Goal: Task Accomplishment & Management: Manage account settings

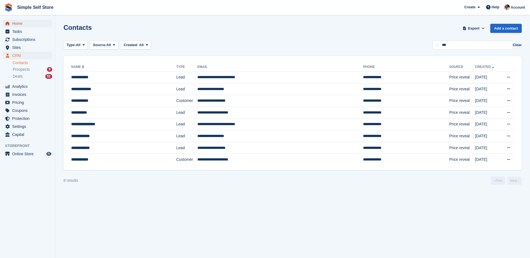
click at [23, 24] on span "Home" at bounding box center [28, 24] width 33 height 8
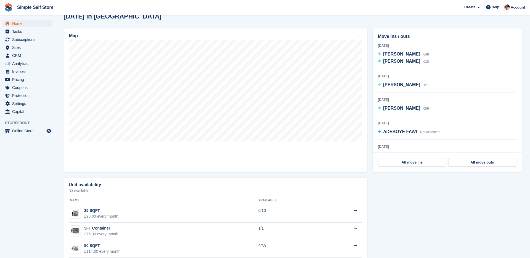
scroll to position [158, 0]
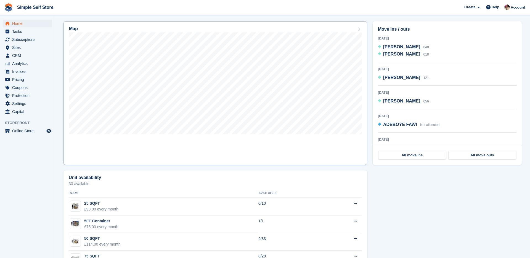
click at [258, 160] on link "Map" at bounding box center [214, 92] width 303 height 143
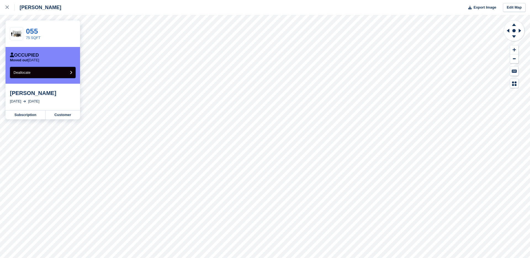
click at [44, 70] on button "Deallocate" at bounding box center [43, 72] width 66 height 11
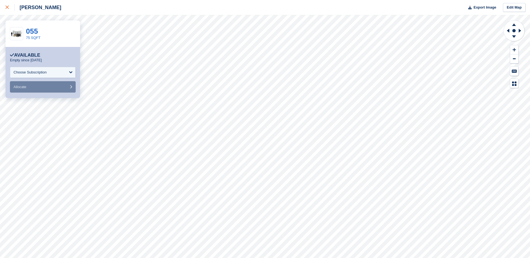
click at [6, 8] on icon at bounding box center [7, 7] width 3 height 3
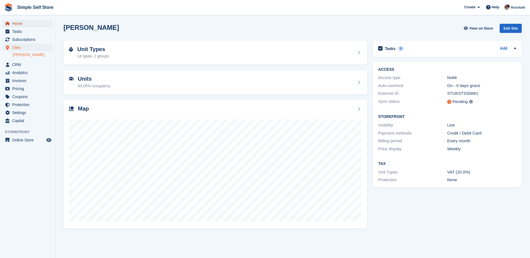
click at [26, 22] on span "Home" at bounding box center [28, 24] width 33 height 8
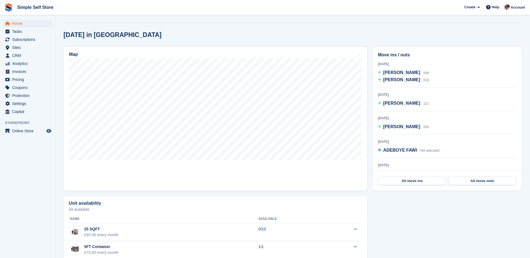
scroll to position [130, 0]
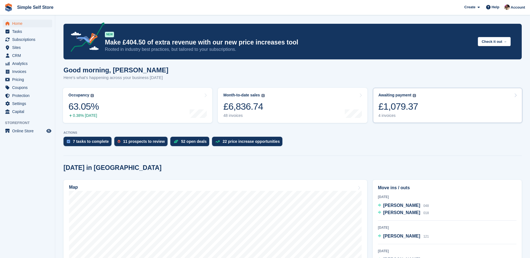
click at [407, 100] on div "Awaiting payment The total outstanding balance on all open invoices. £1,079.37 …" at bounding box center [398, 105] width 40 height 25
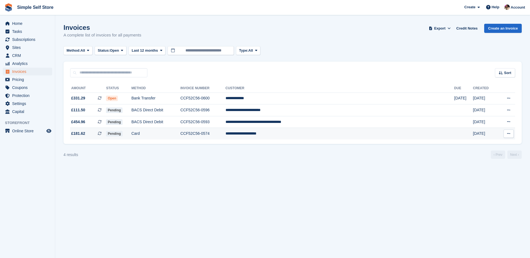
click at [317, 134] on td "**********" at bounding box center [339, 134] width 229 height 12
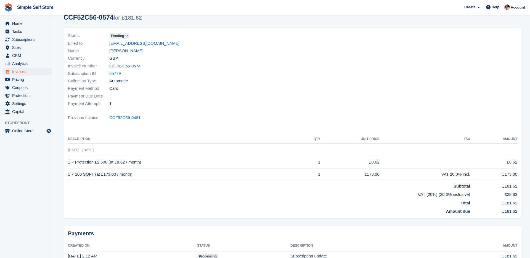
scroll to position [29, 0]
click at [134, 53] on link "[PERSON_NAME]" at bounding box center [126, 50] width 34 height 6
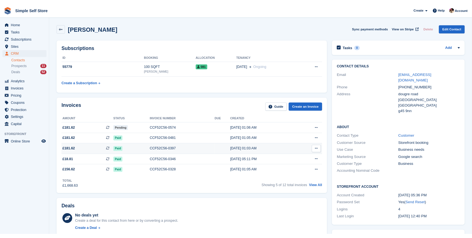
scroll to position [1, 0]
